Goal: Information Seeking & Learning: Learn about a topic

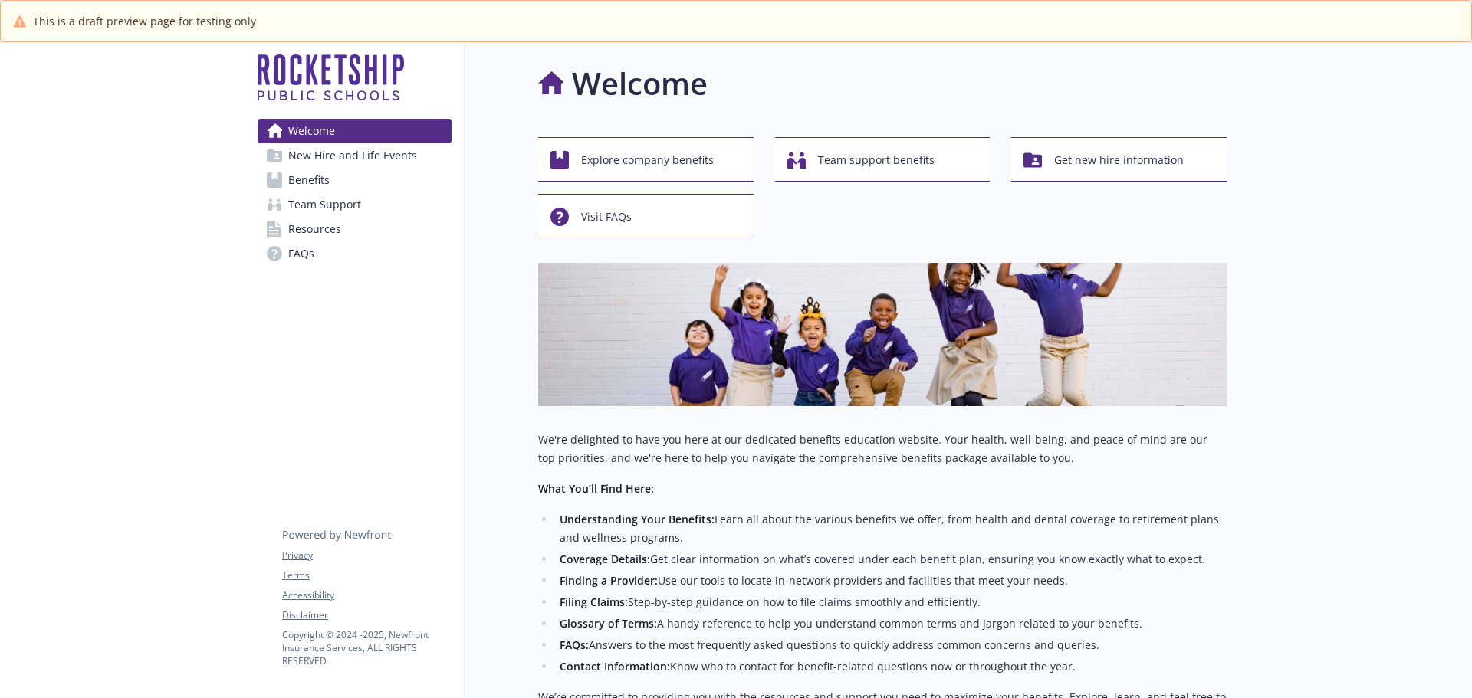
click at [309, 182] on span "Benefits" at bounding box center [308, 180] width 41 height 25
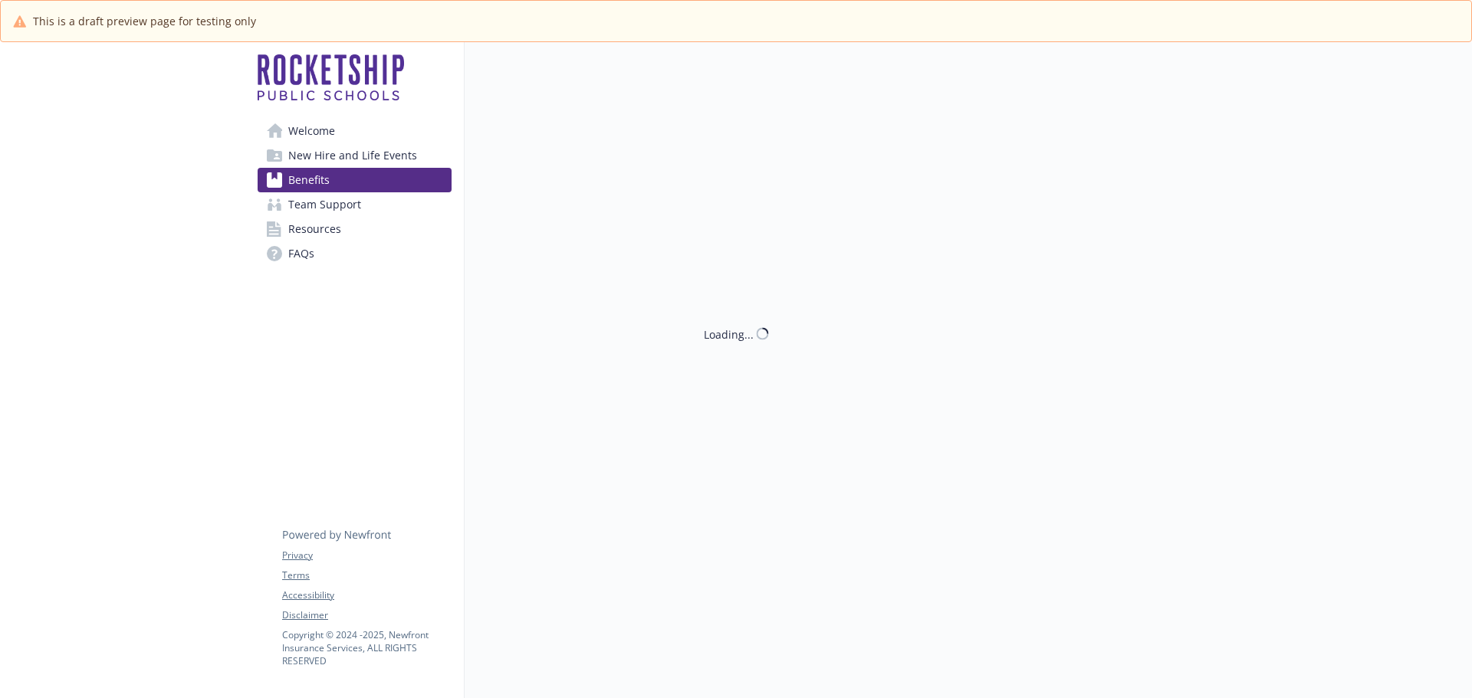
drag, startPoint x: 309, startPoint y: 182, endPoint x: 354, endPoint y: 202, distance: 49.1
click at [309, 182] on span "Benefits" at bounding box center [308, 180] width 41 height 25
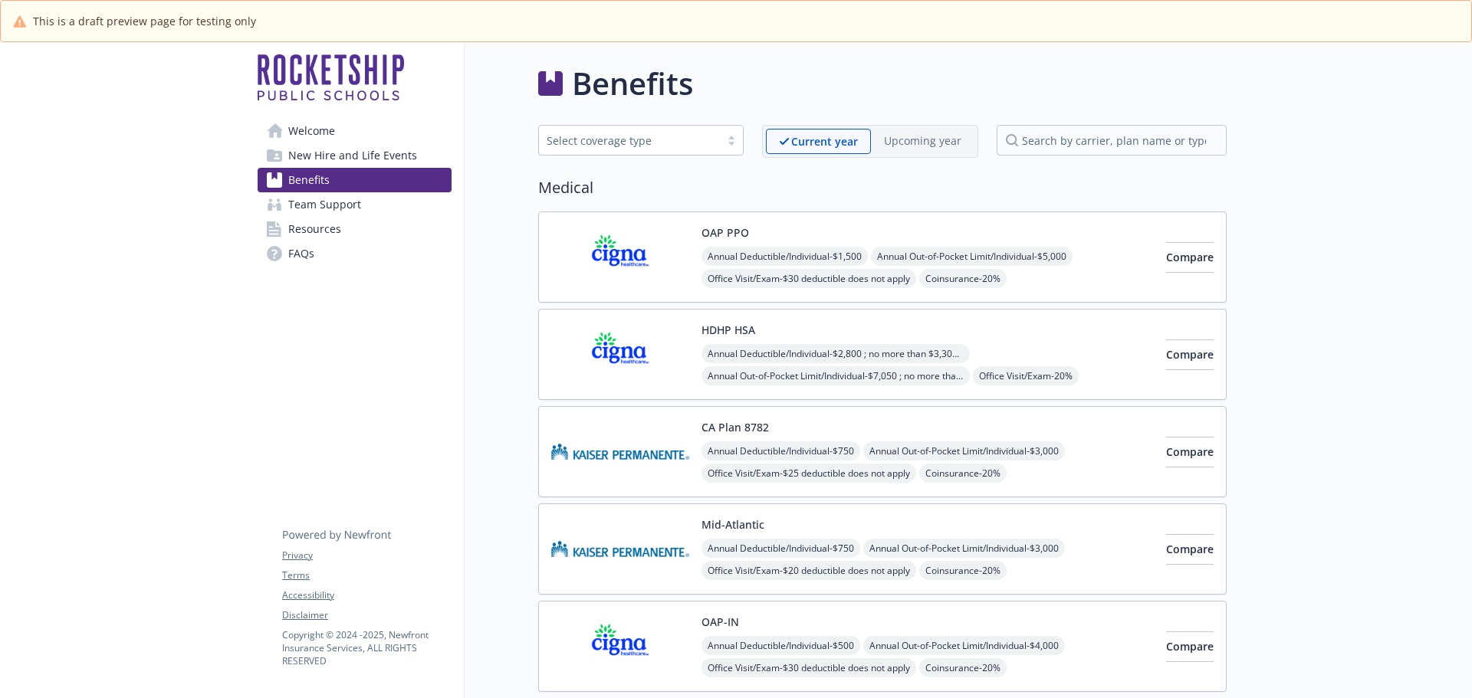
click at [655, 251] on img at bounding box center [620, 257] width 138 height 65
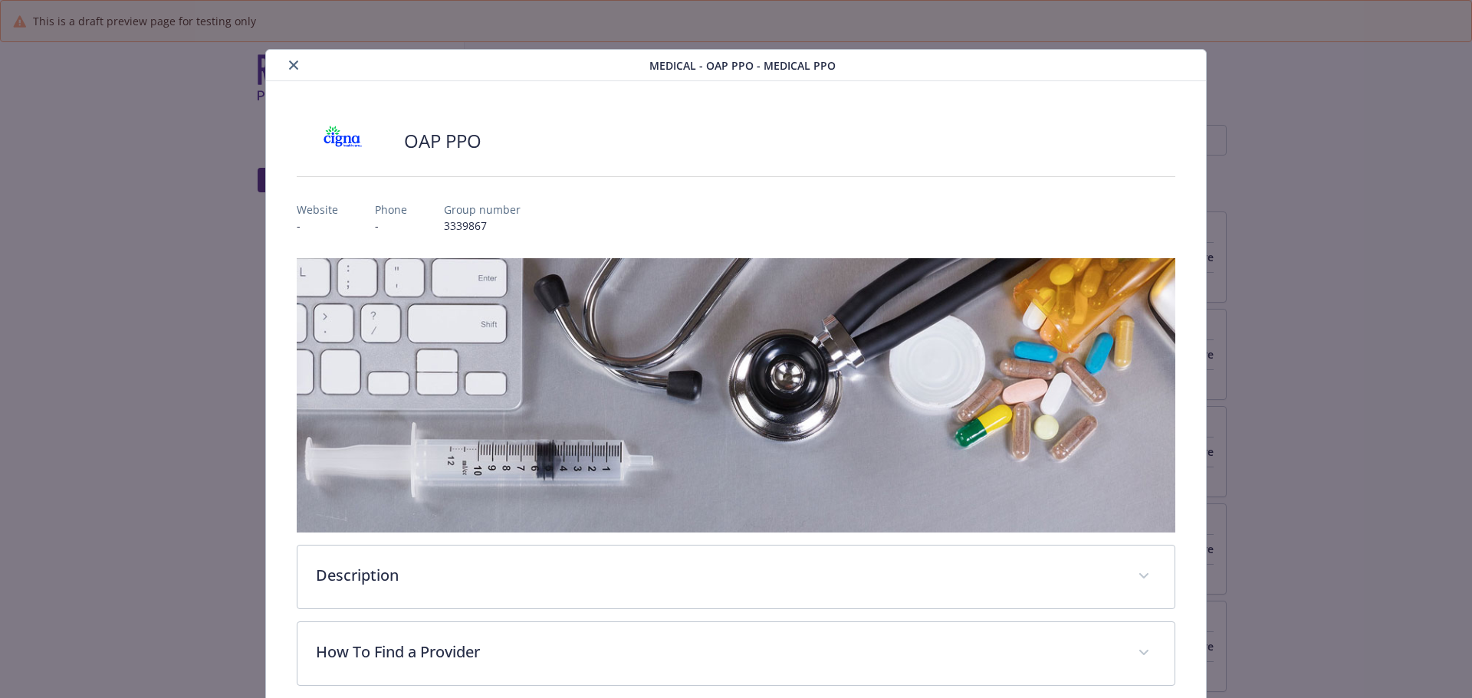
scroll to position [46, 0]
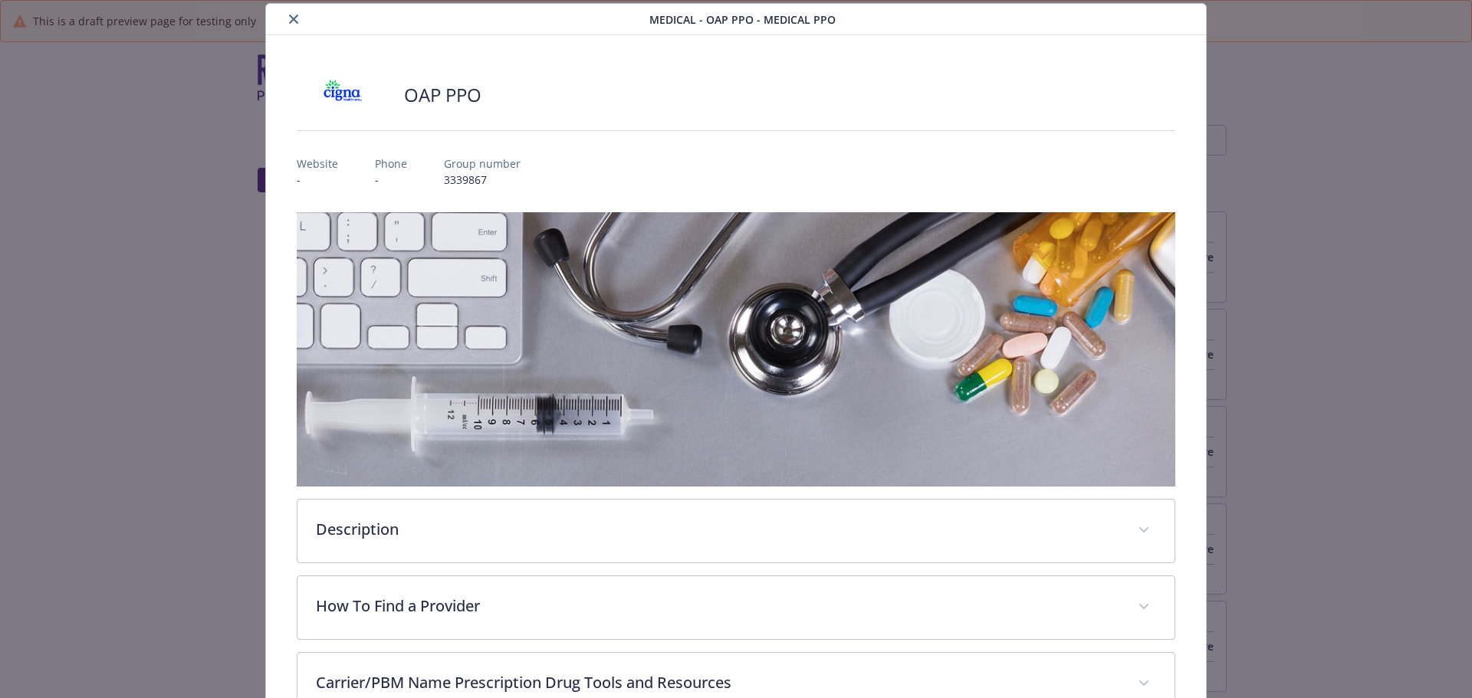
click at [289, 24] on button "close" at bounding box center [293, 19] width 18 height 18
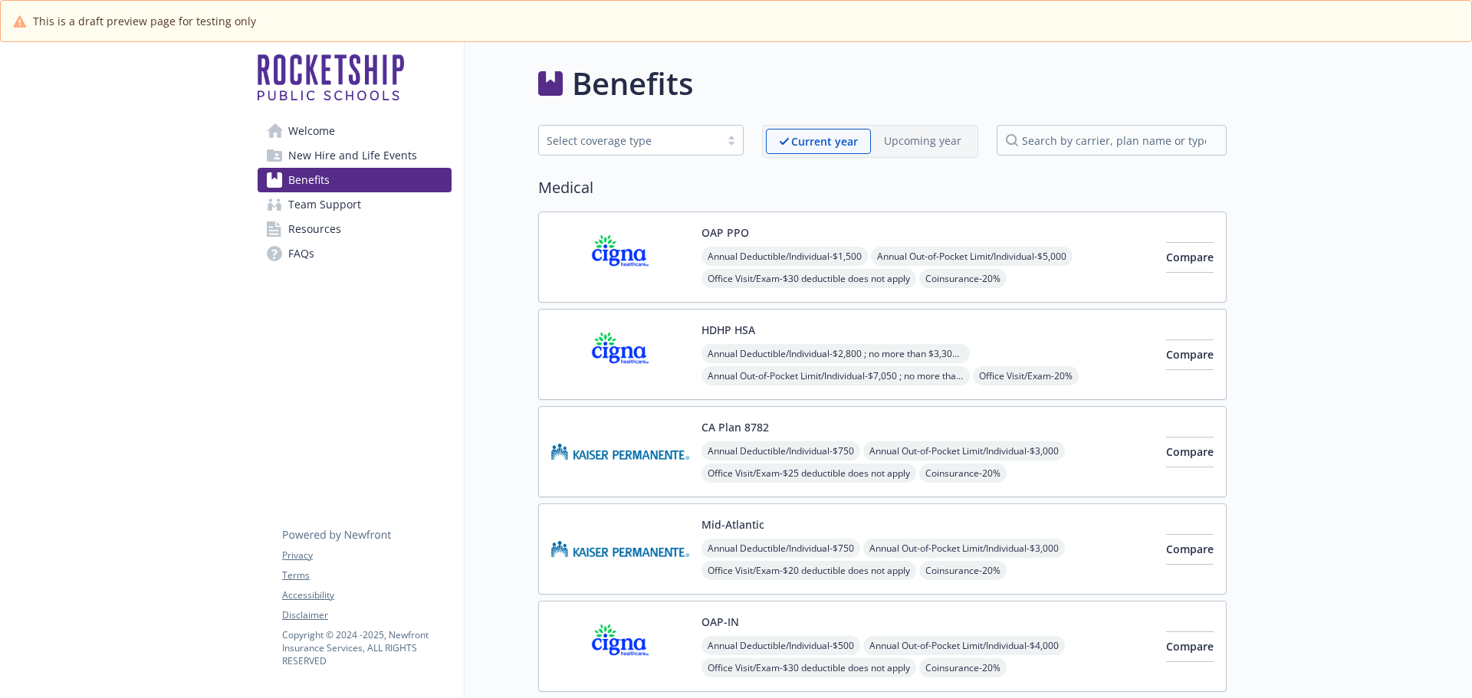
click at [628, 443] on img at bounding box center [620, 451] width 138 height 65
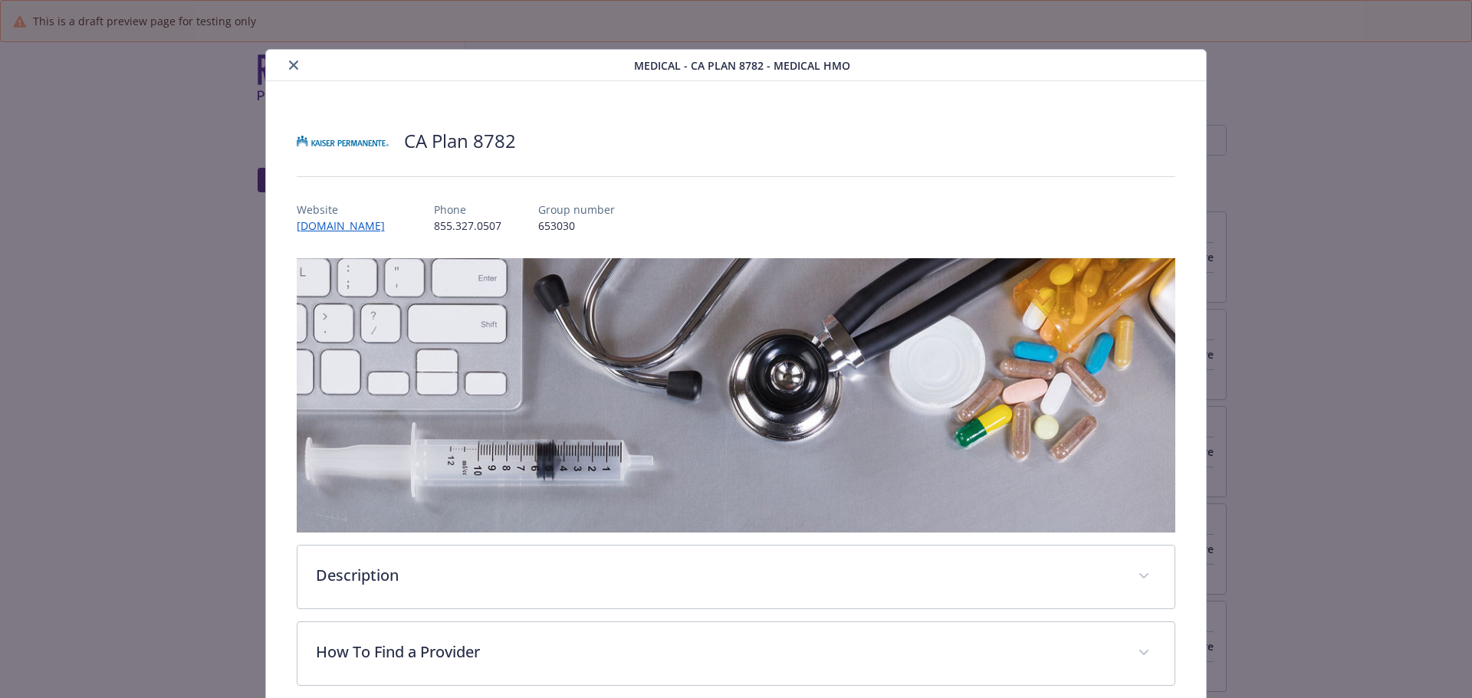
scroll to position [46, 0]
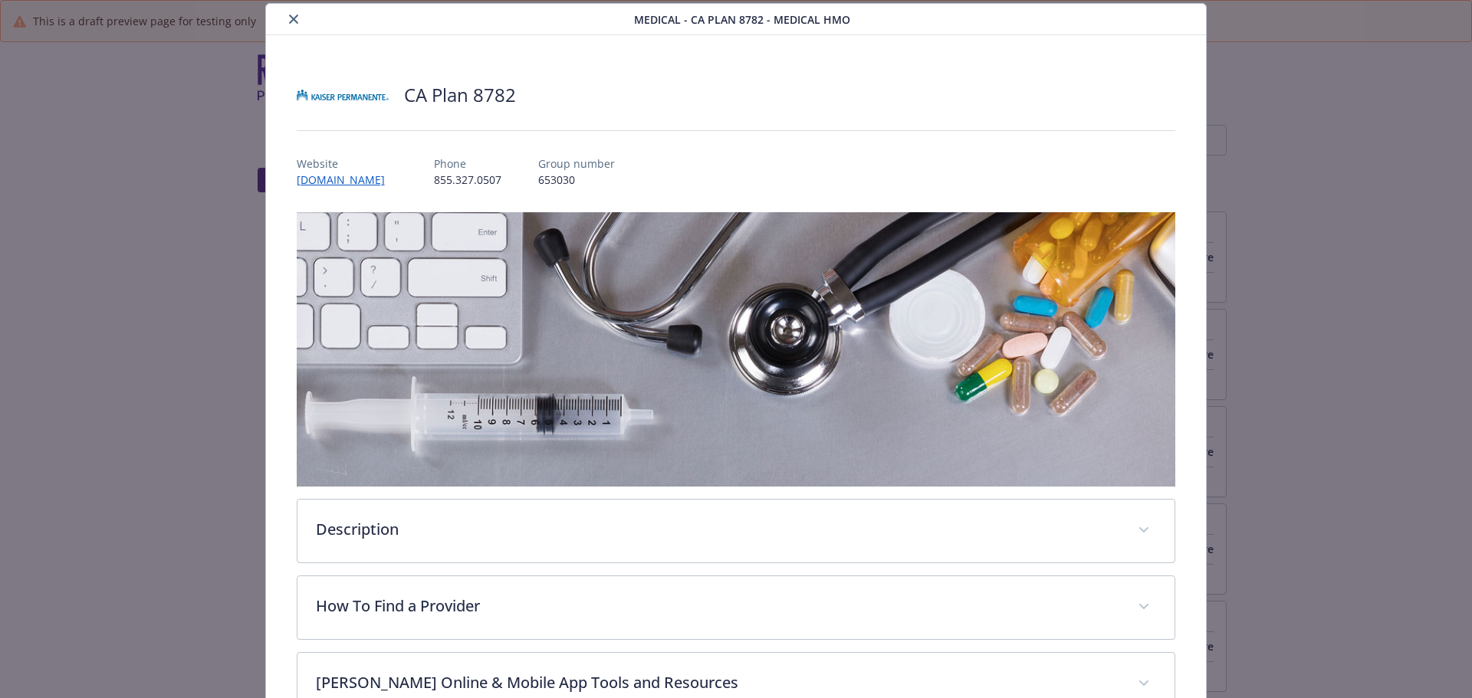
click at [289, 16] on icon "close" at bounding box center [293, 19] width 9 height 9
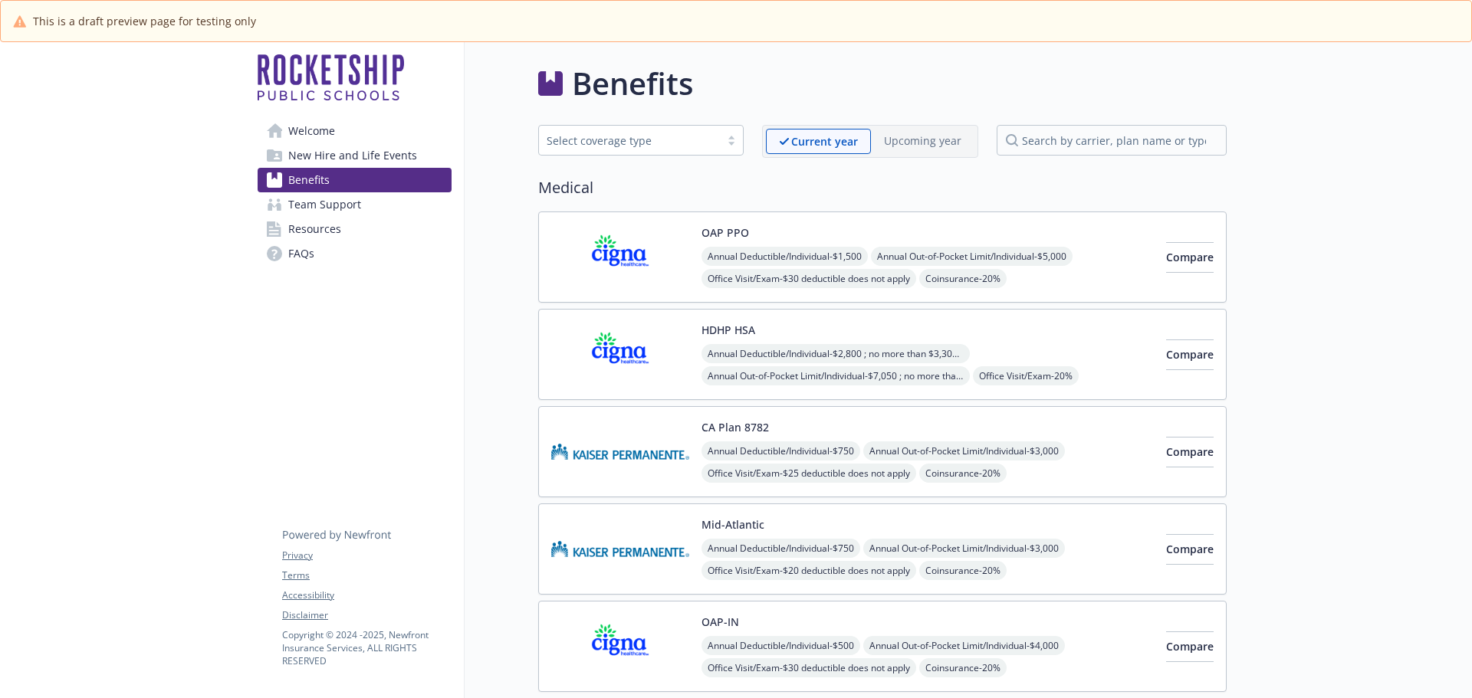
click at [653, 352] on img at bounding box center [620, 354] width 138 height 65
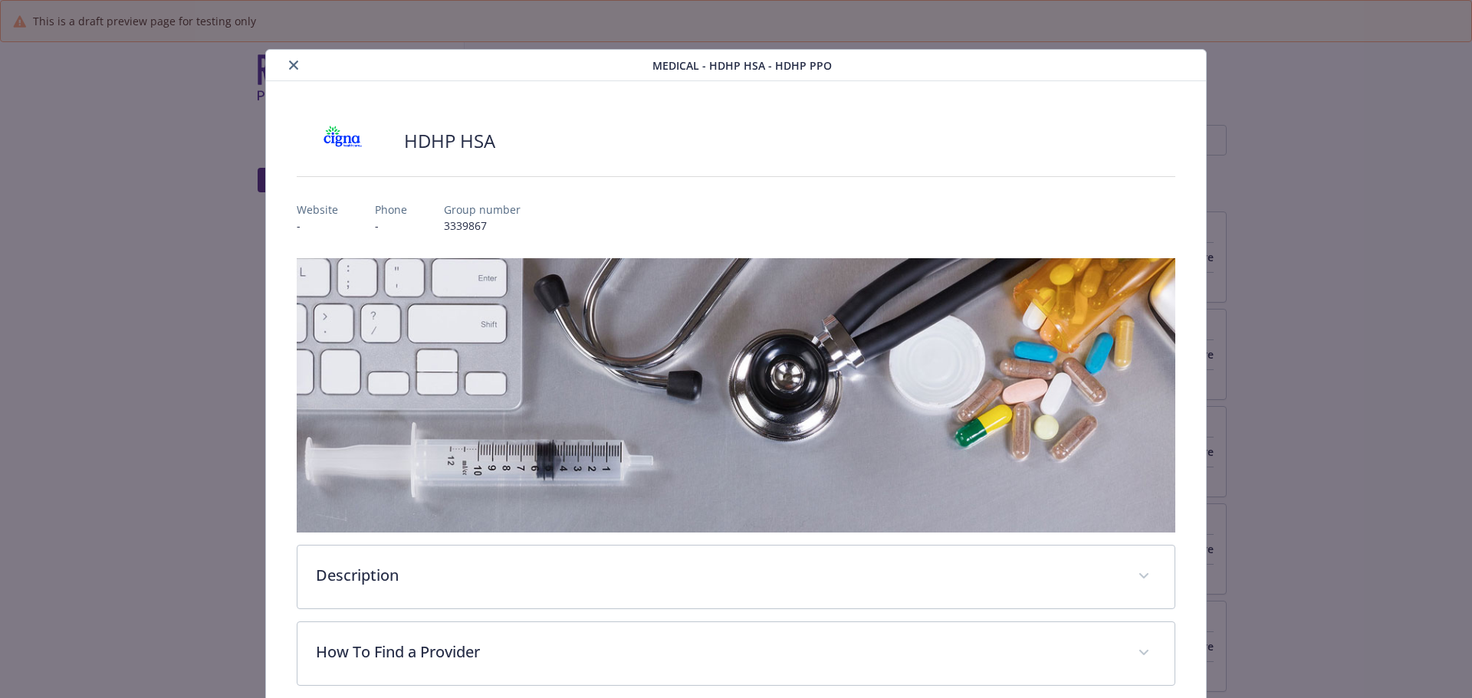
scroll to position [46, 0]
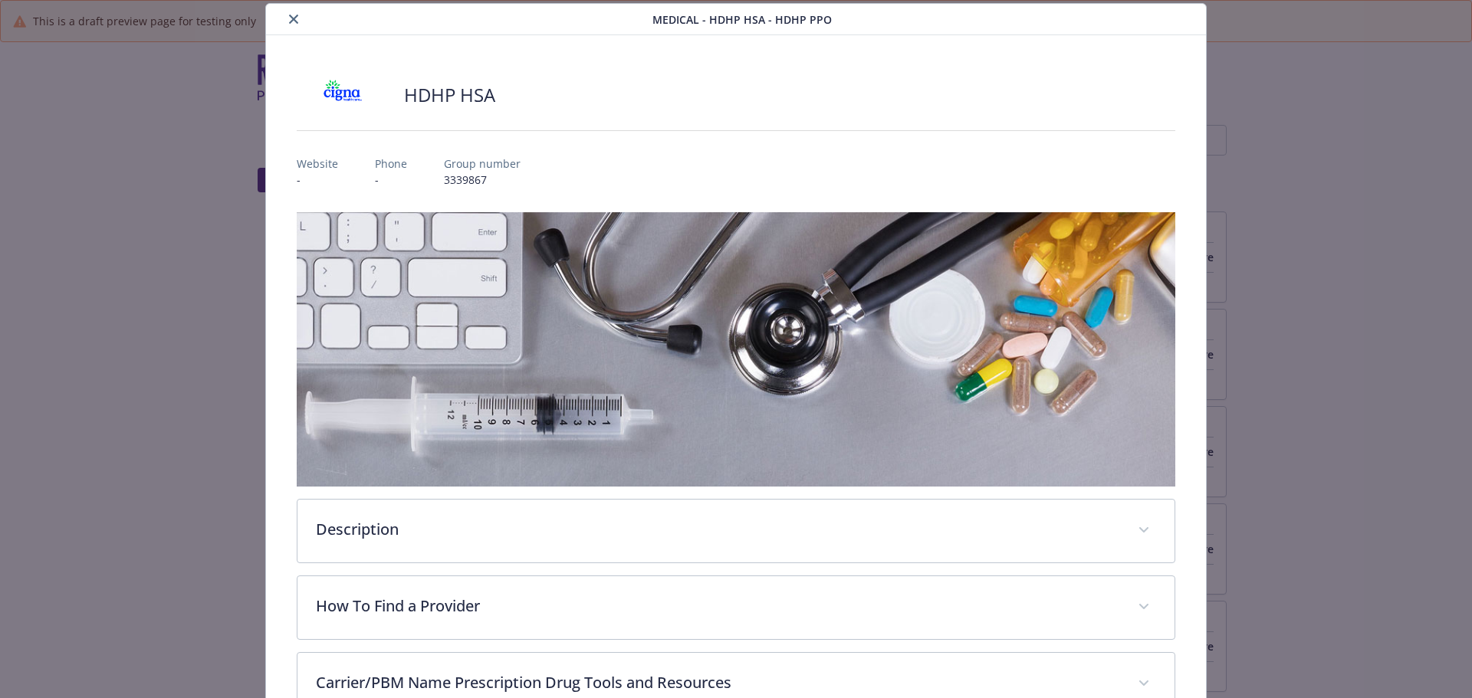
click at [290, 22] on icon "close" at bounding box center [293, 19] width 9 height 9
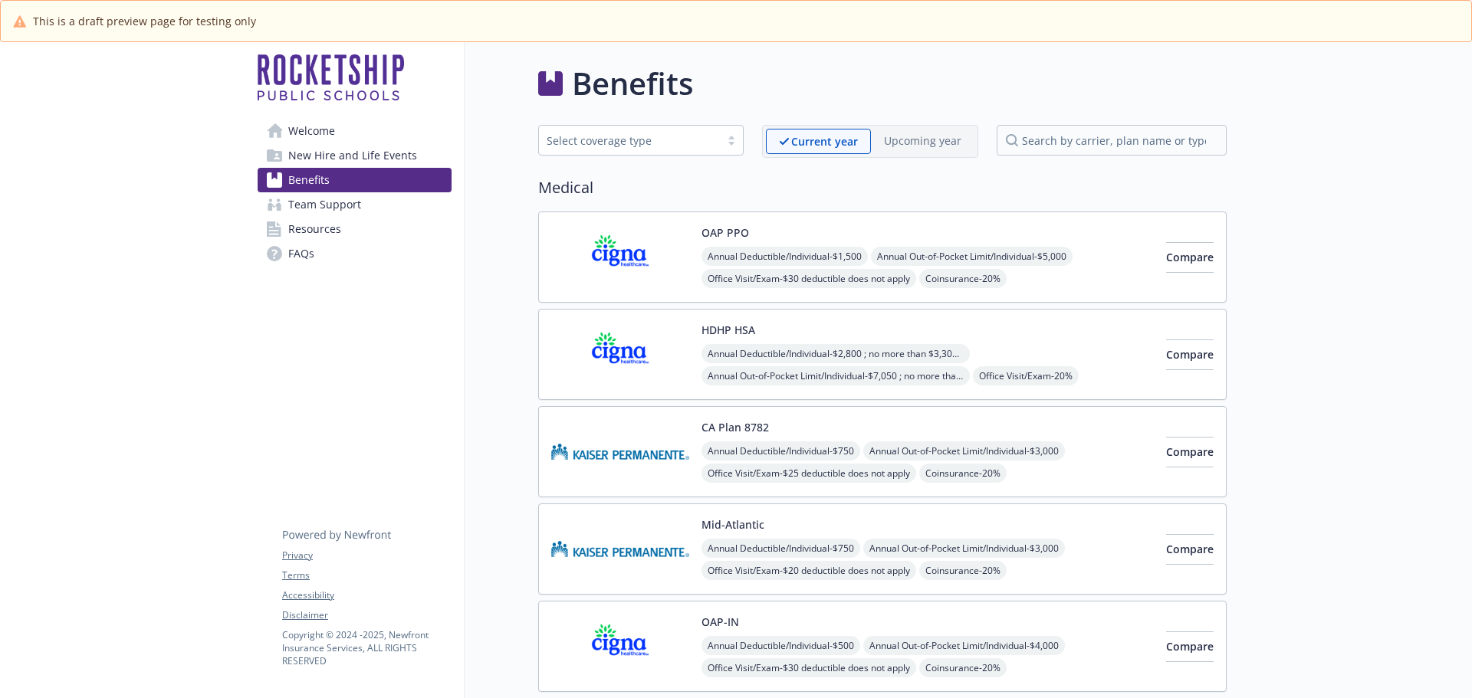
click at [646, 266] on img at bounding box center [620, 257] width 138 height 65
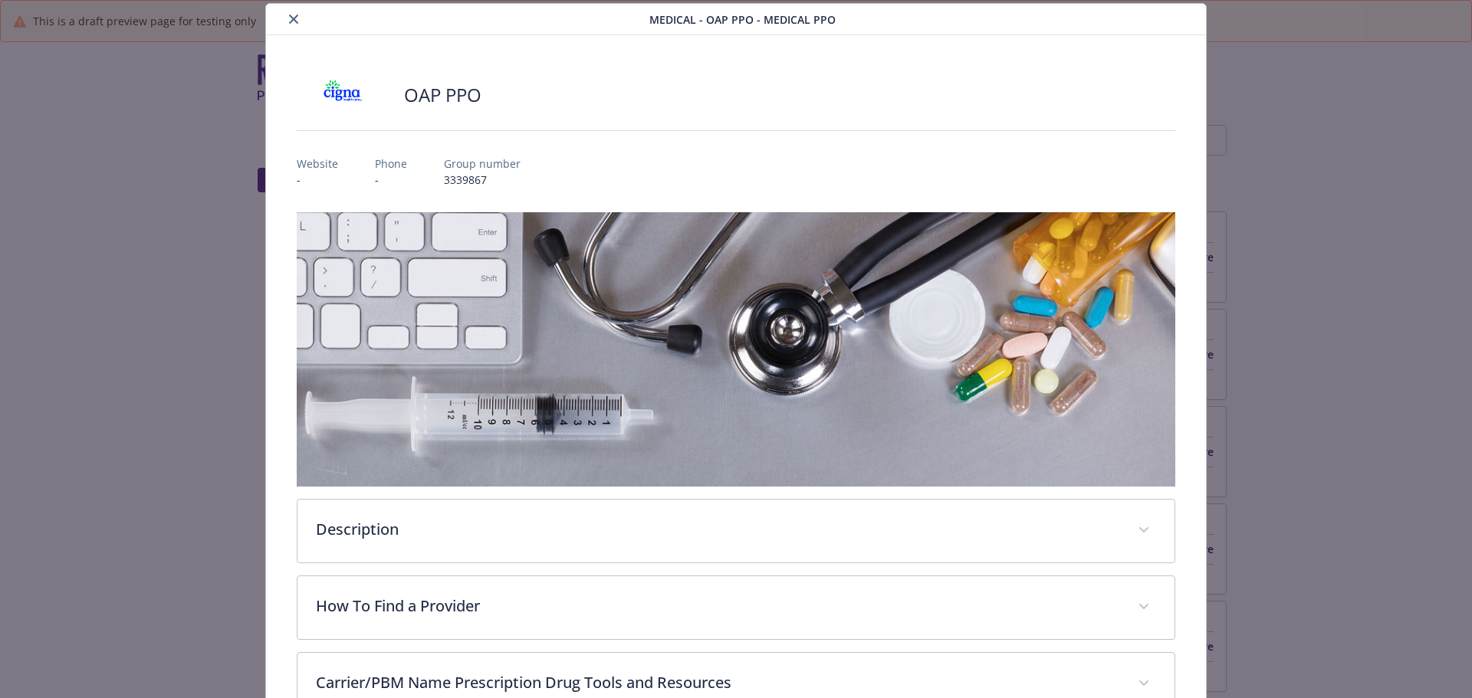
scroll to position [199, 0]
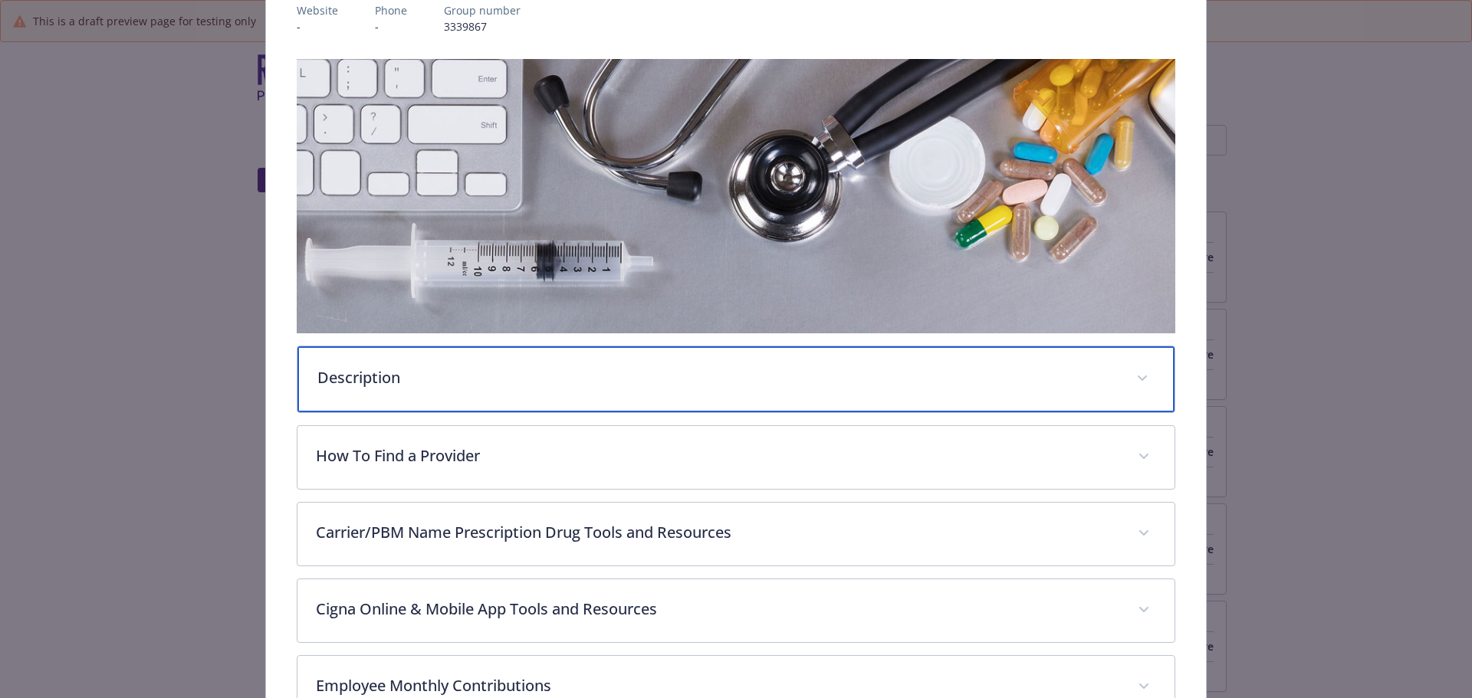
click at [396, 374] on p "Description" at bounding box center [717, 377] width 801 height 23
